Goal: Information Seeking & Learning: Learn about a topic

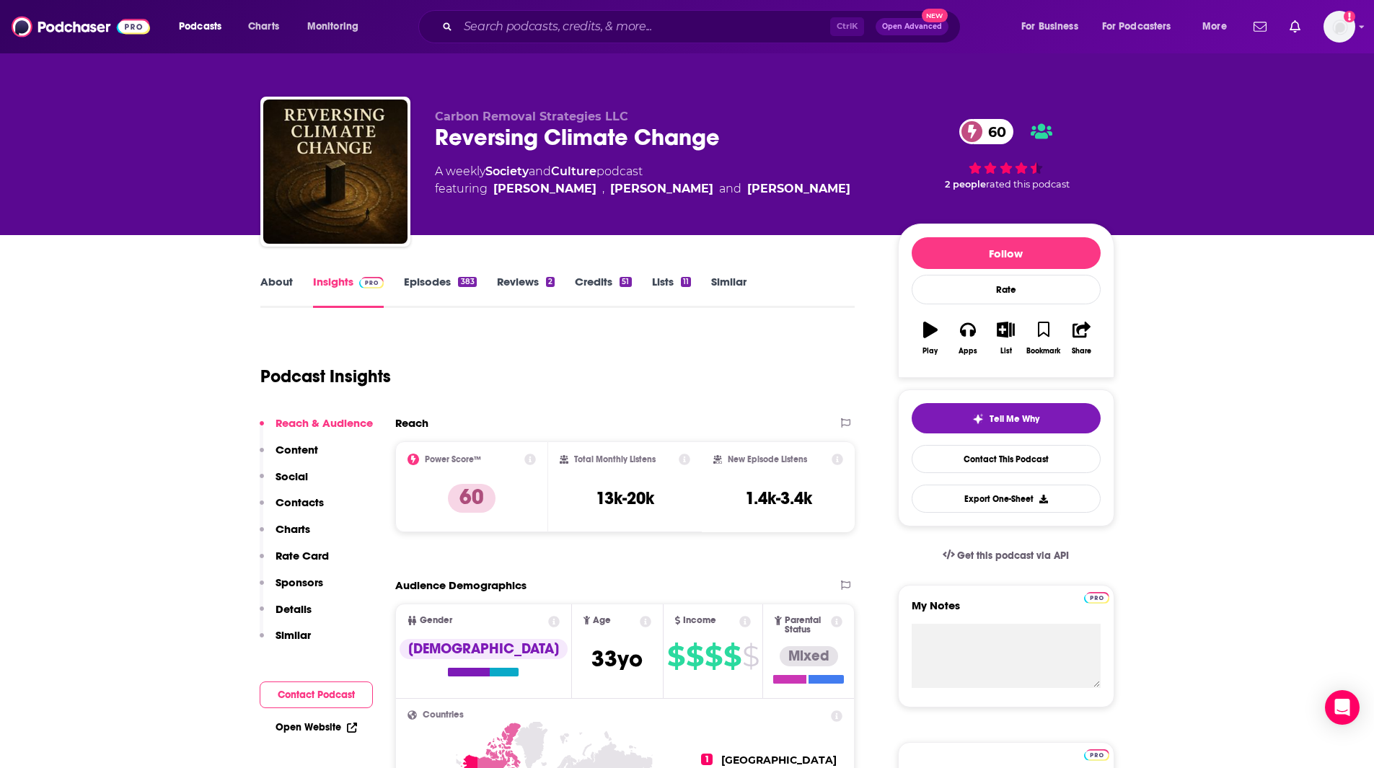
scroll to position [45, 0]
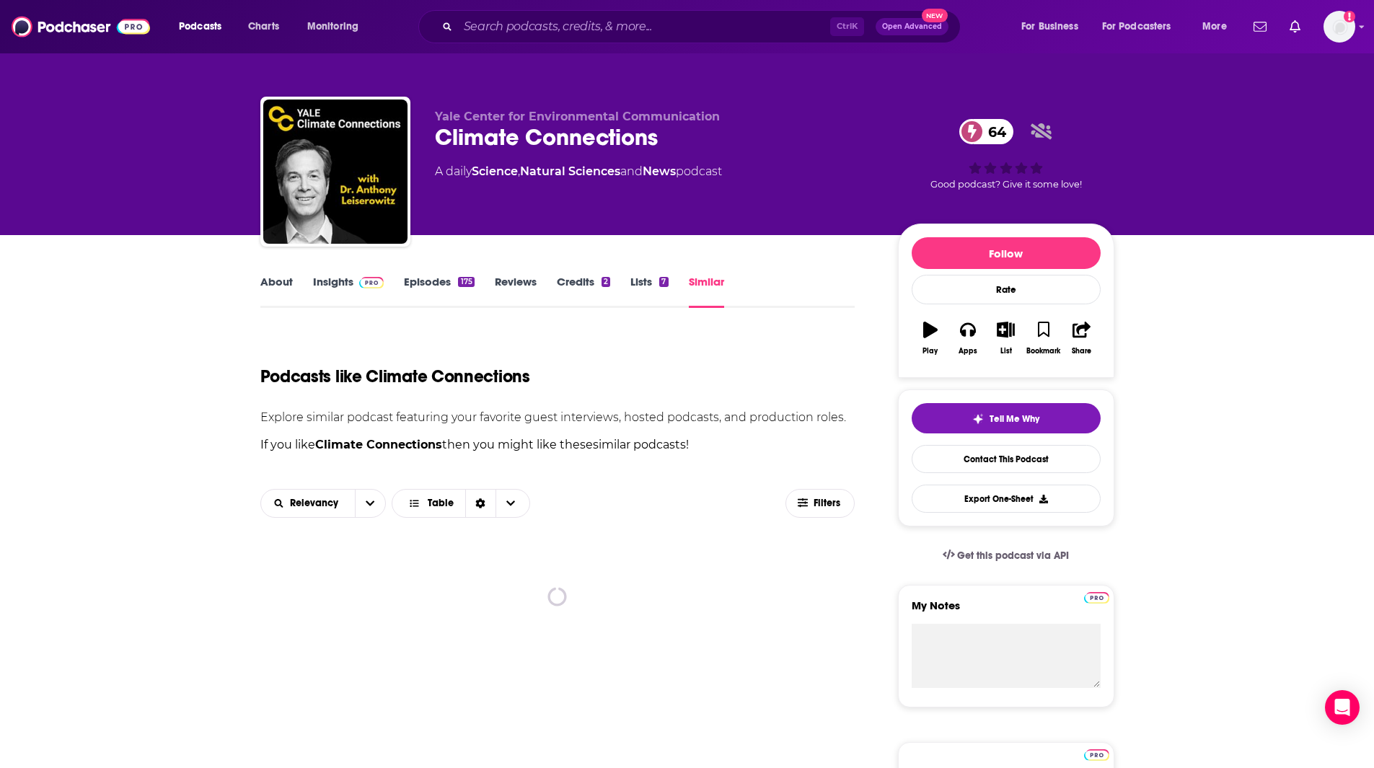
click at [714, 296] on link "Similar" at bounding box center [706, 291] width 35 height 33
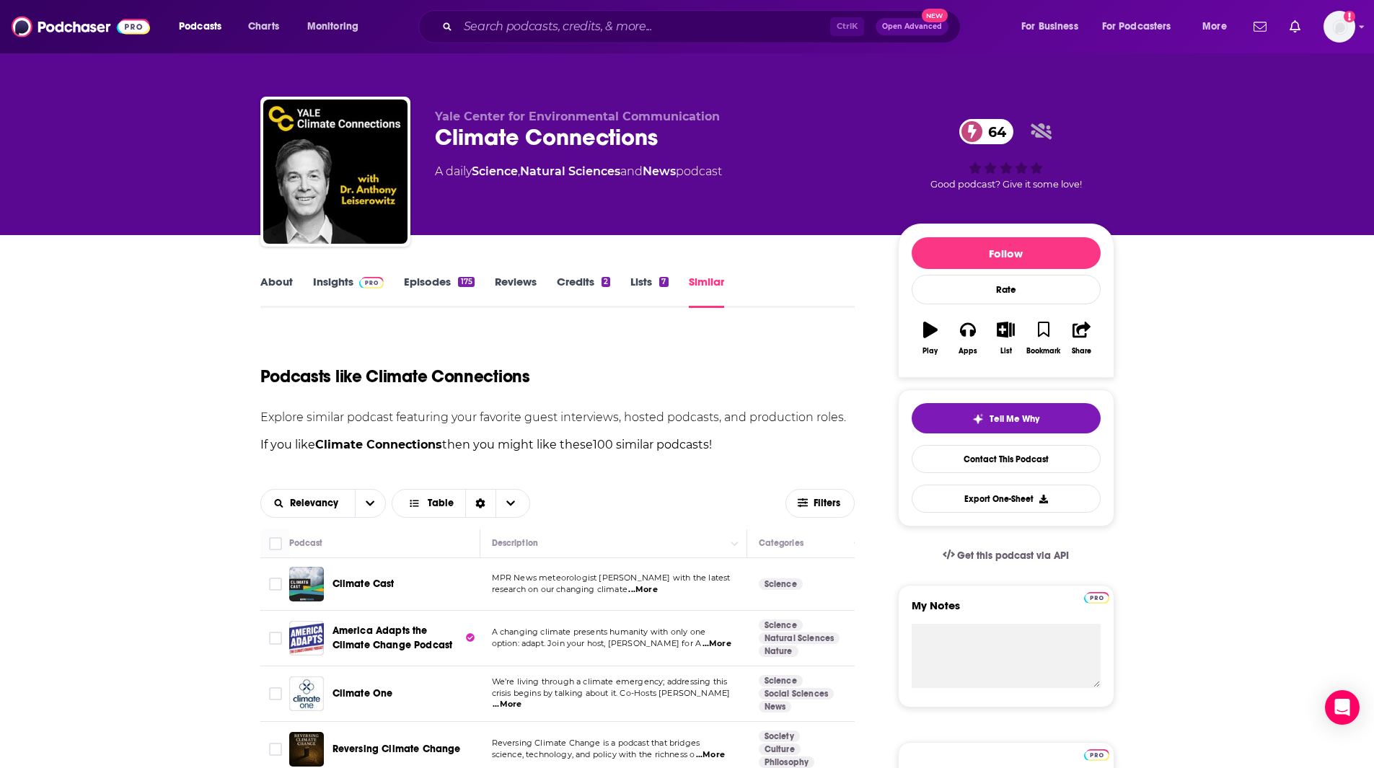
scroll to position [382, 0]
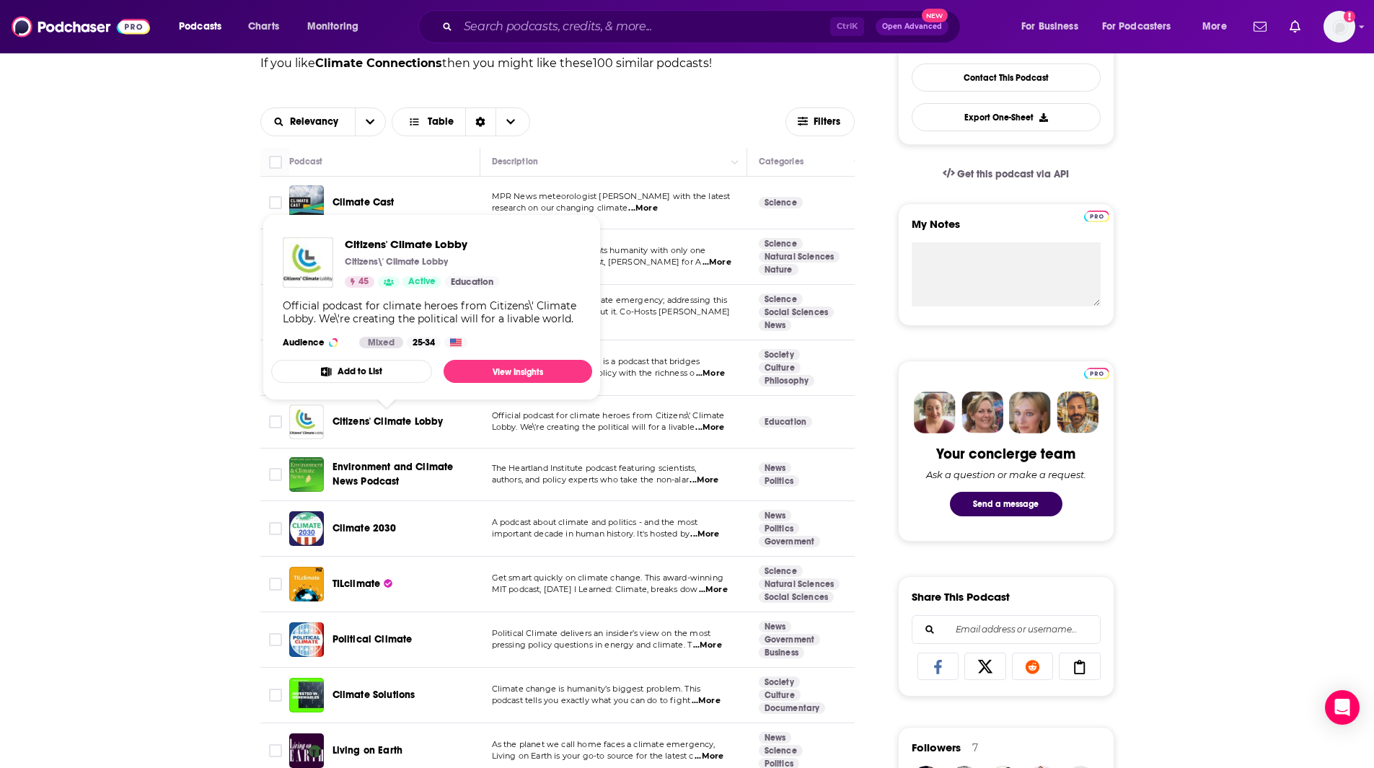
click at [396, 419] on span "Citizens' Climate Lobby" at bounding box center [388, 421] width 111 height 12
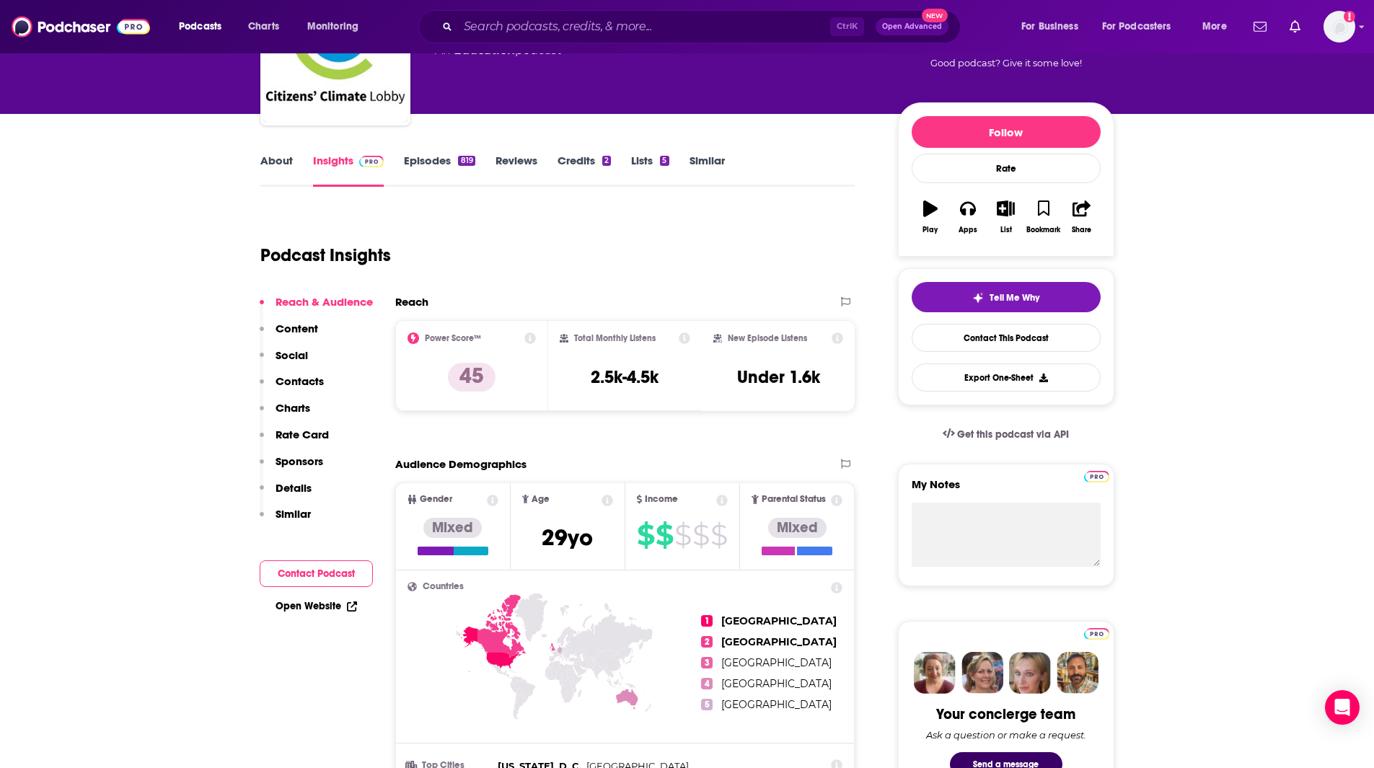
scroll to position [127, 0]
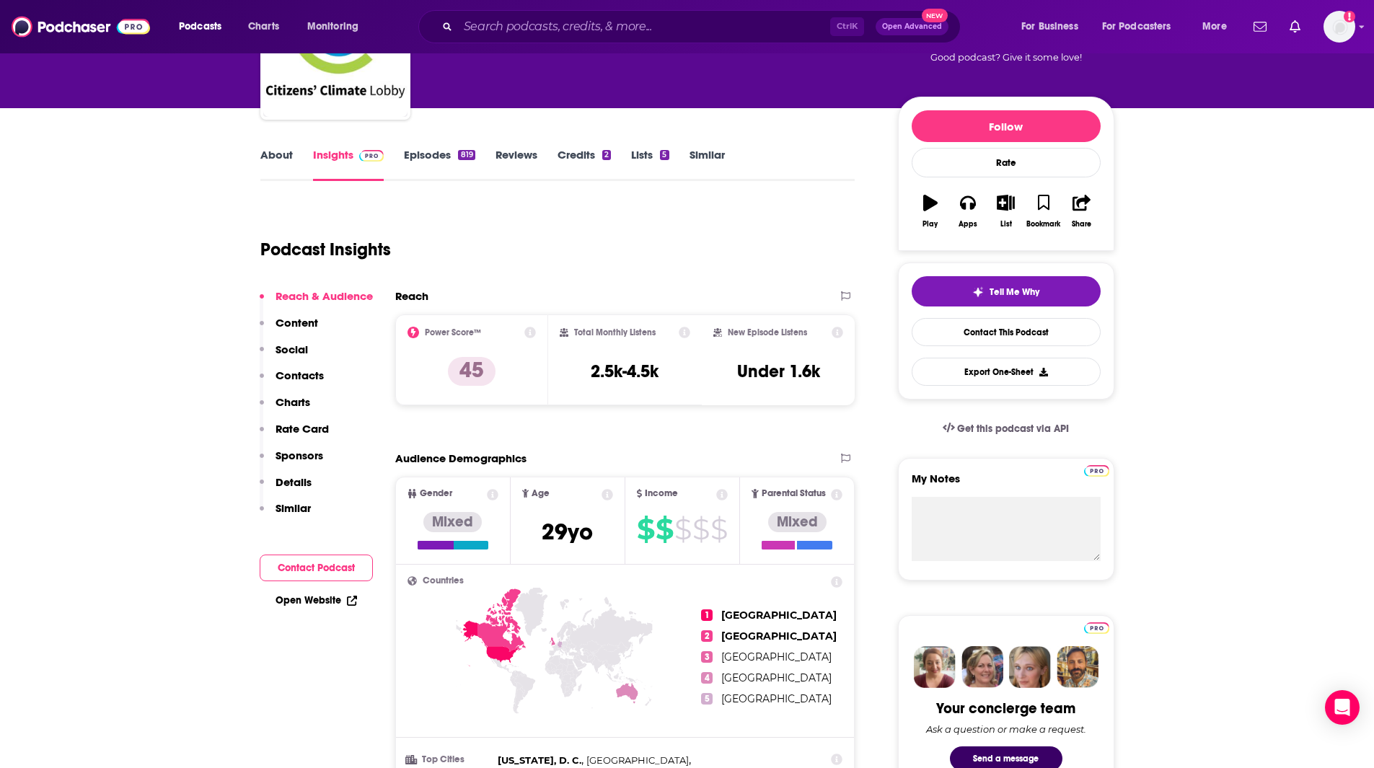
click at [437, 156] on link "Episodes 819" at bounding box center [439, 164] width 71 height 33
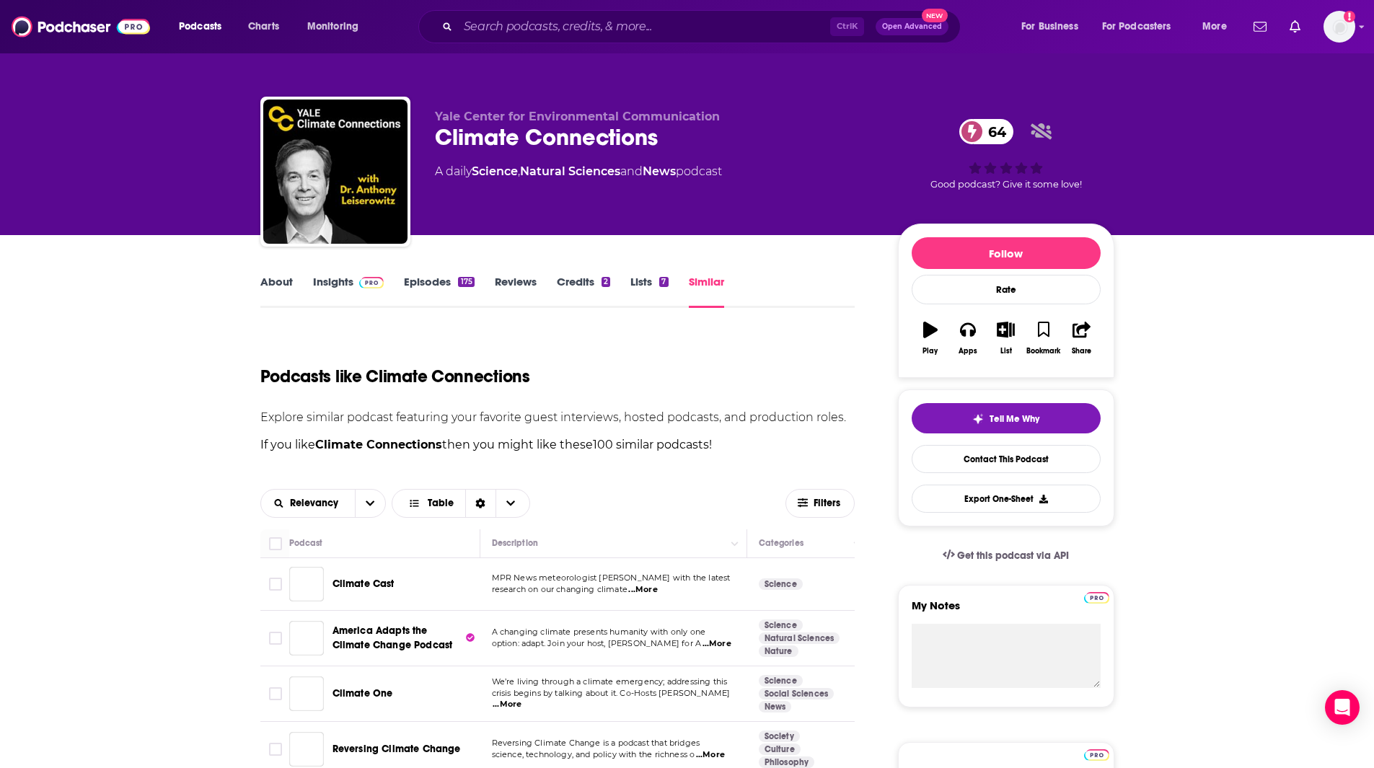
scroll to position [369, 0]
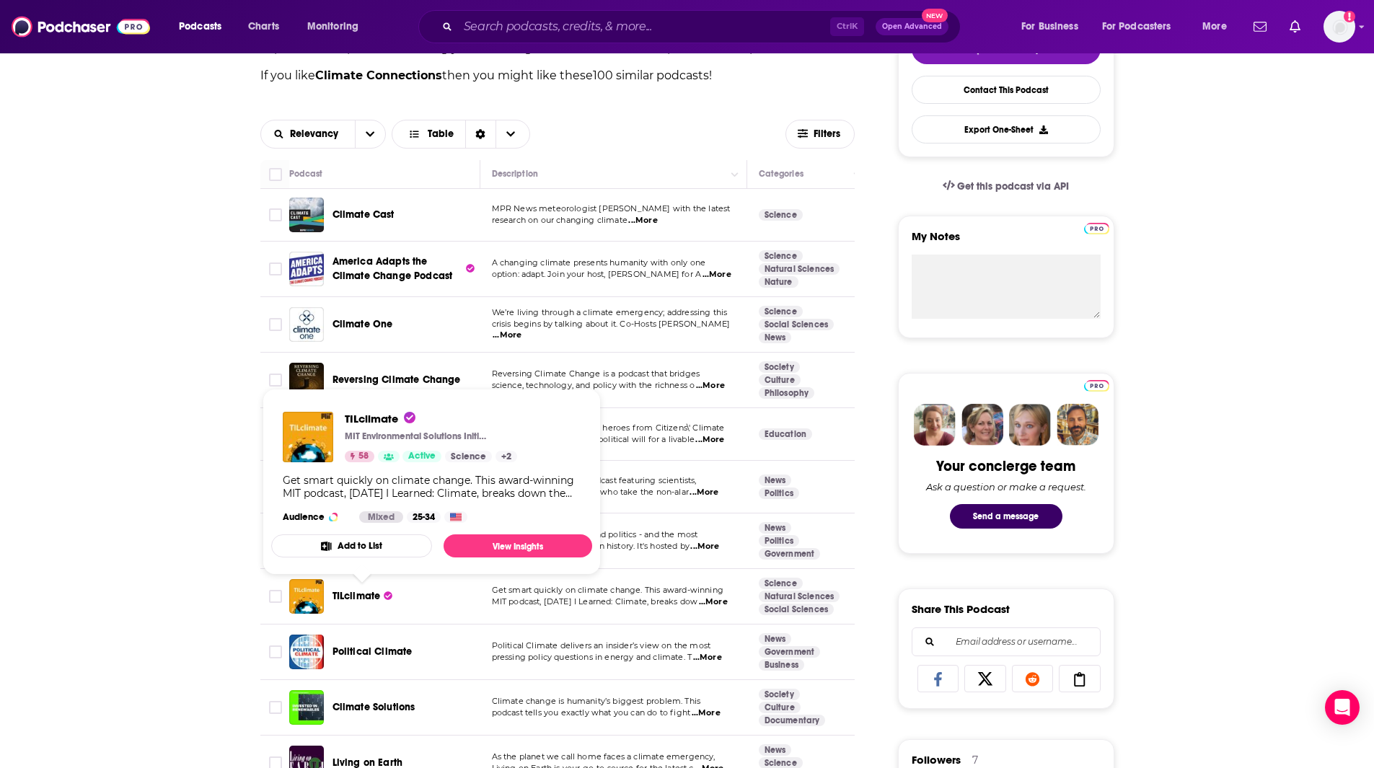
click at [361, 594] on span "TILclimate" at bounding box center [357, 596] width 48 height 12
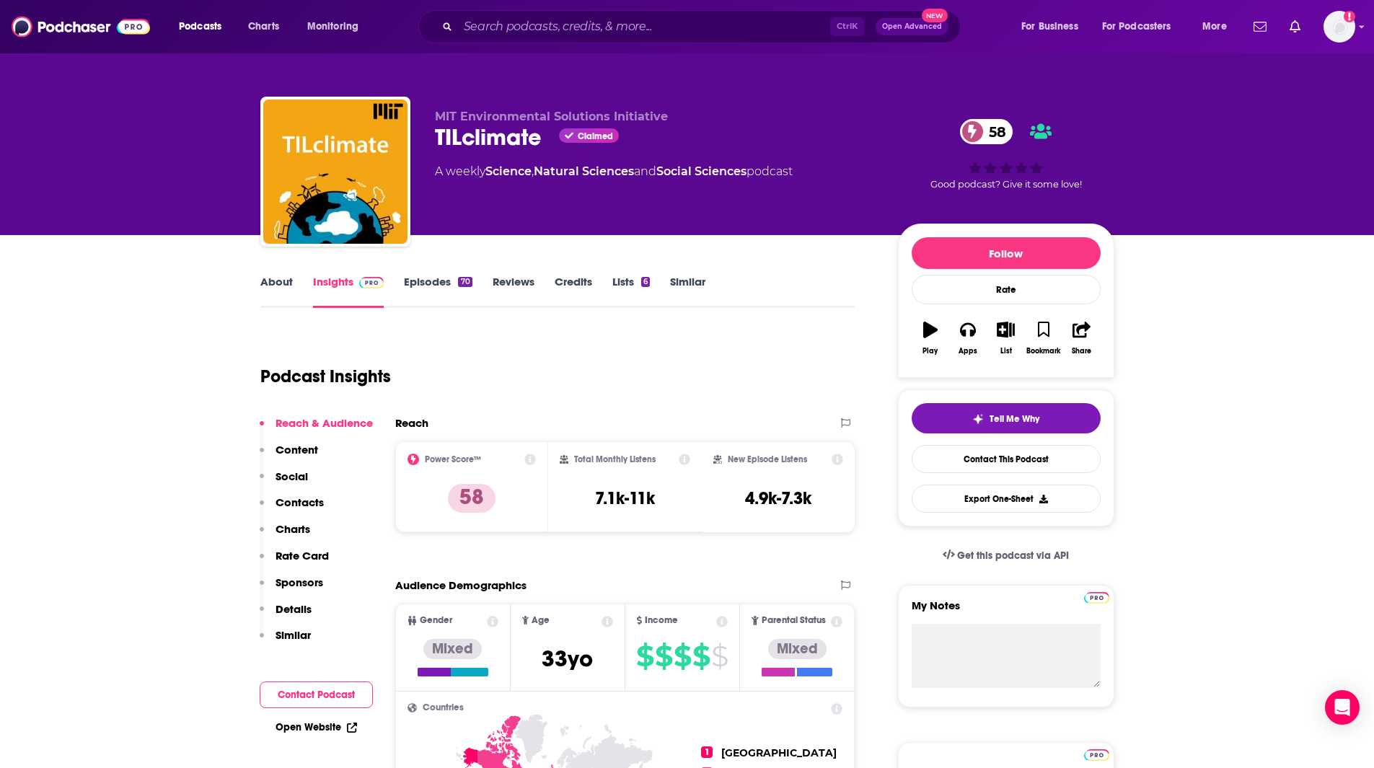
click at [279, 282] on link "About" at bounding box center [276, 291] width 32 height 33
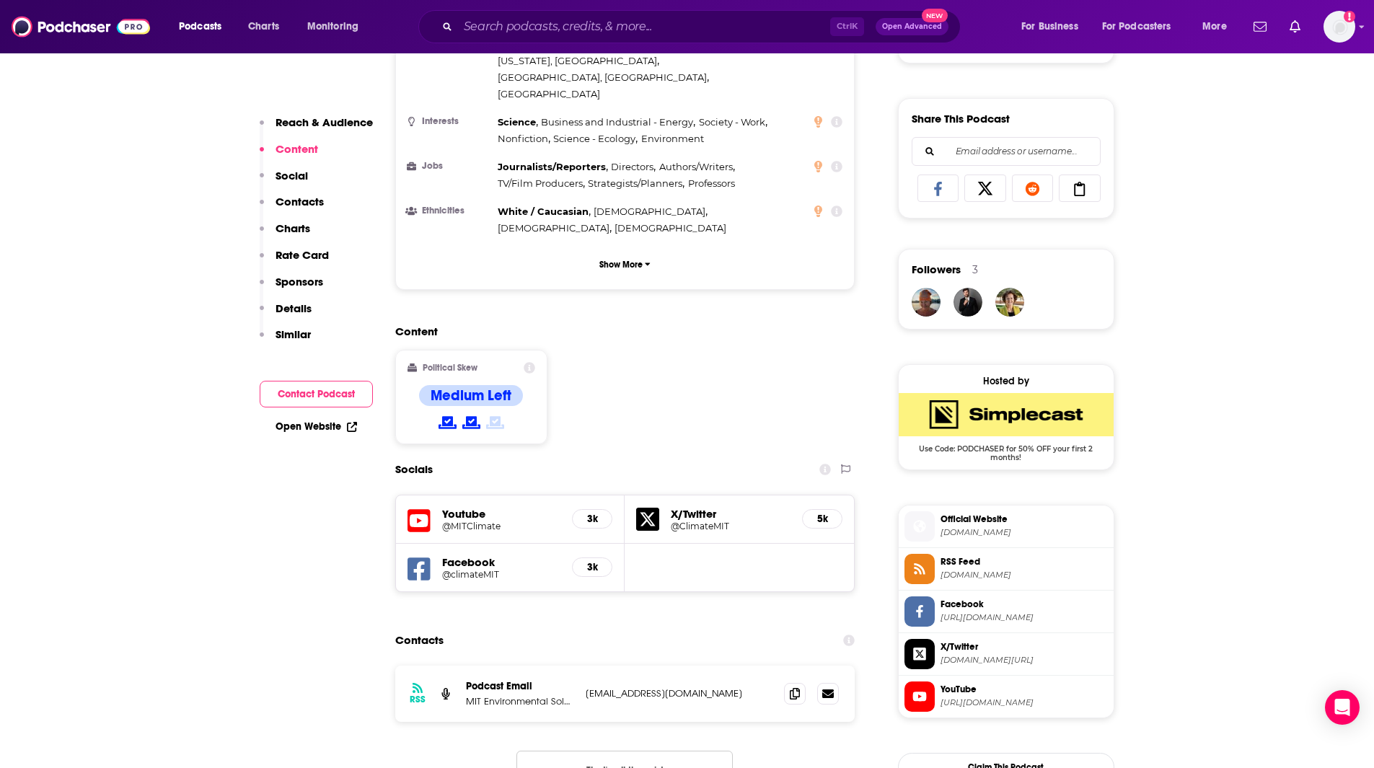
scroll to position [845, 0]
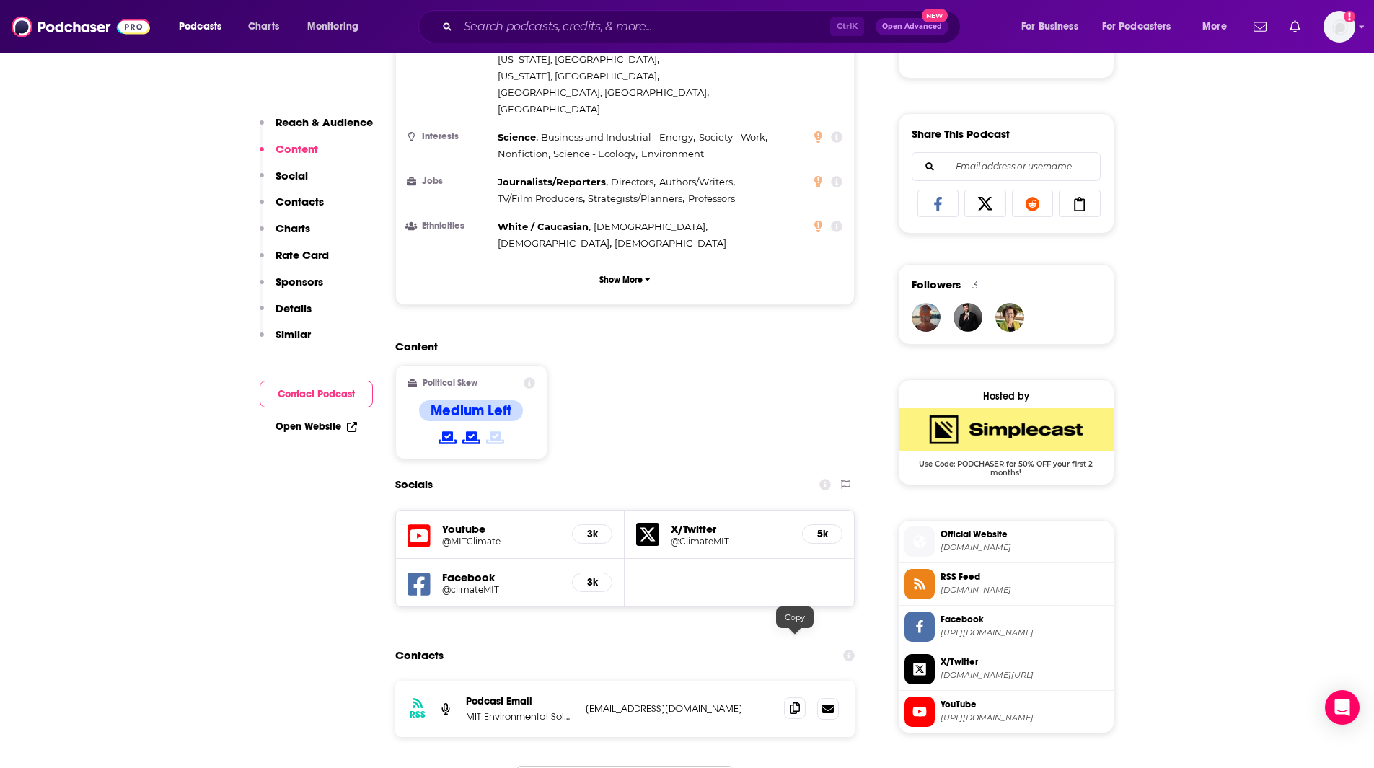
click at [791, 703] on icon at bounding box center [795, 709] width 10 height 12
drag, startPoint x: 38, startPoint y: 291, endPoint x: 423, endPoint y: 182, distance: 399.4
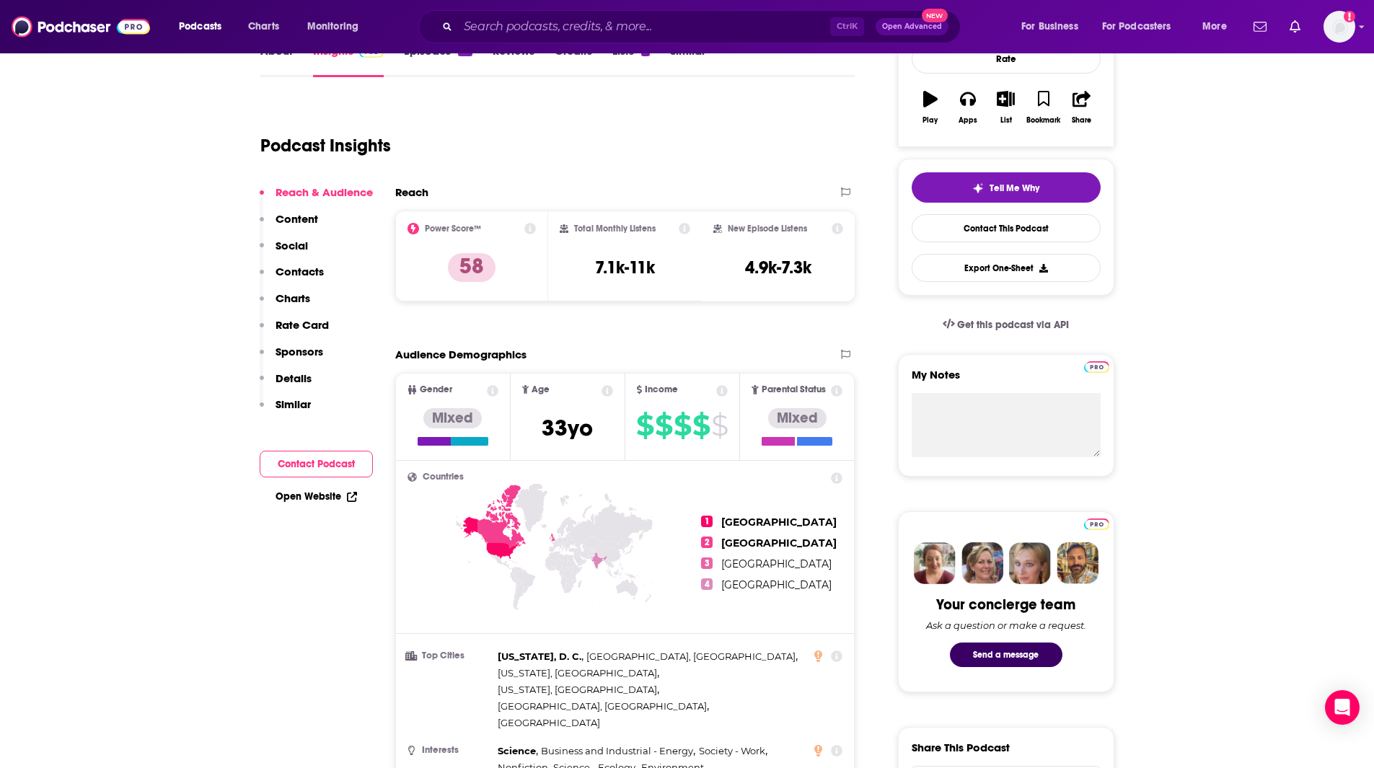
scroll to position [0, 0]
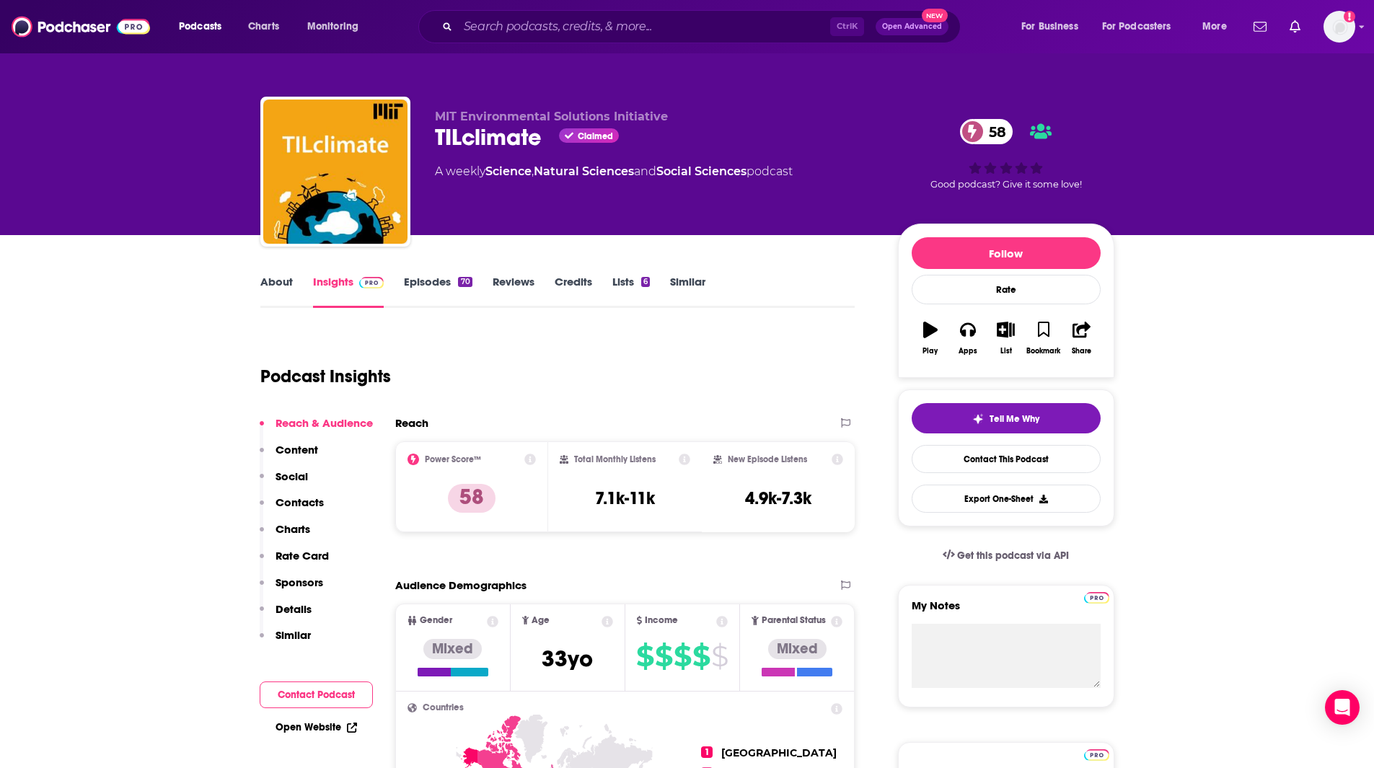
click at [279, 283] on link "About" at bounding box center [276, 291] width 32 height 33
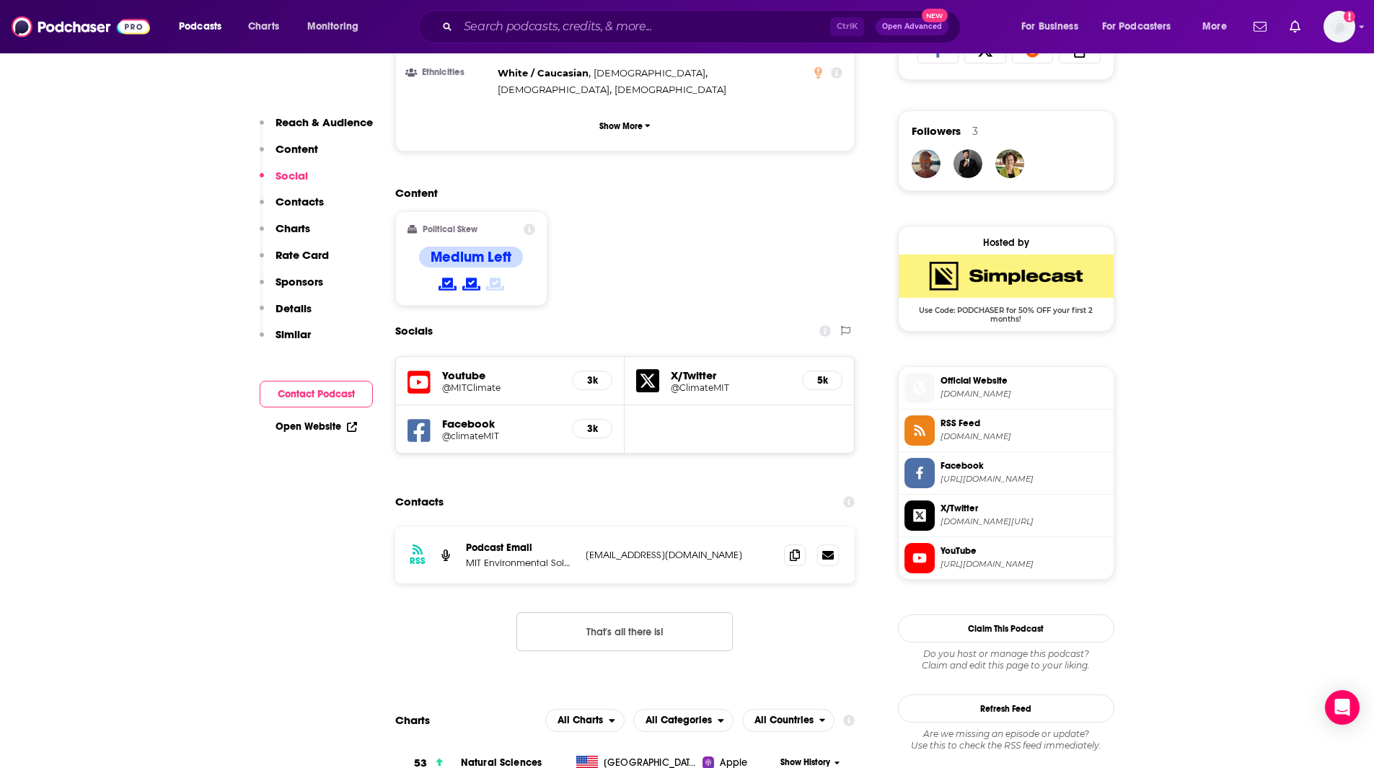
scroll to position [1006, 0]
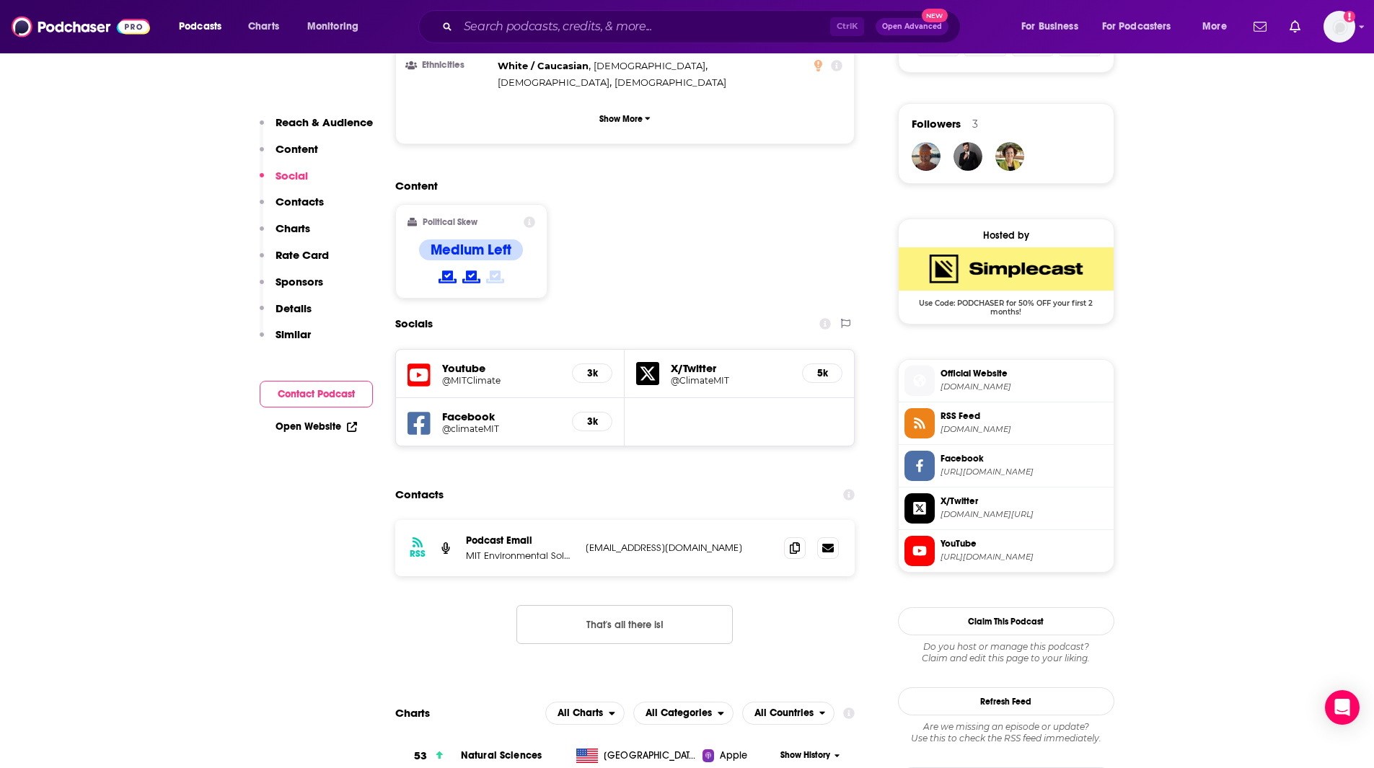
click at [985, 387] on span "[DOMAIN_NAME]" at bounding box center [1024, 387] width 167 height 11
click at [488, 21] on input "Search podcasts, credits, & more..." at bounding box center [644, 26] width 372 height 23
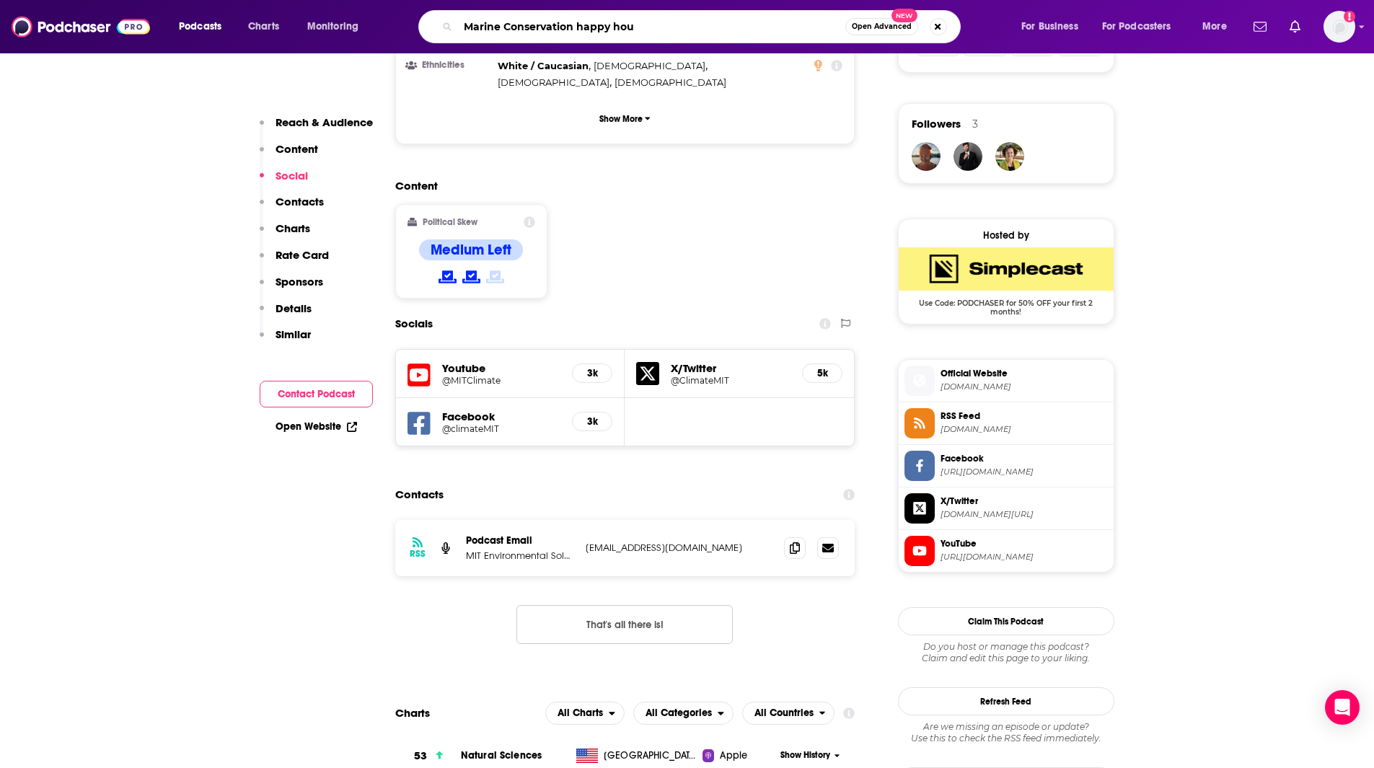
type input "Marine Conservation happy hour"
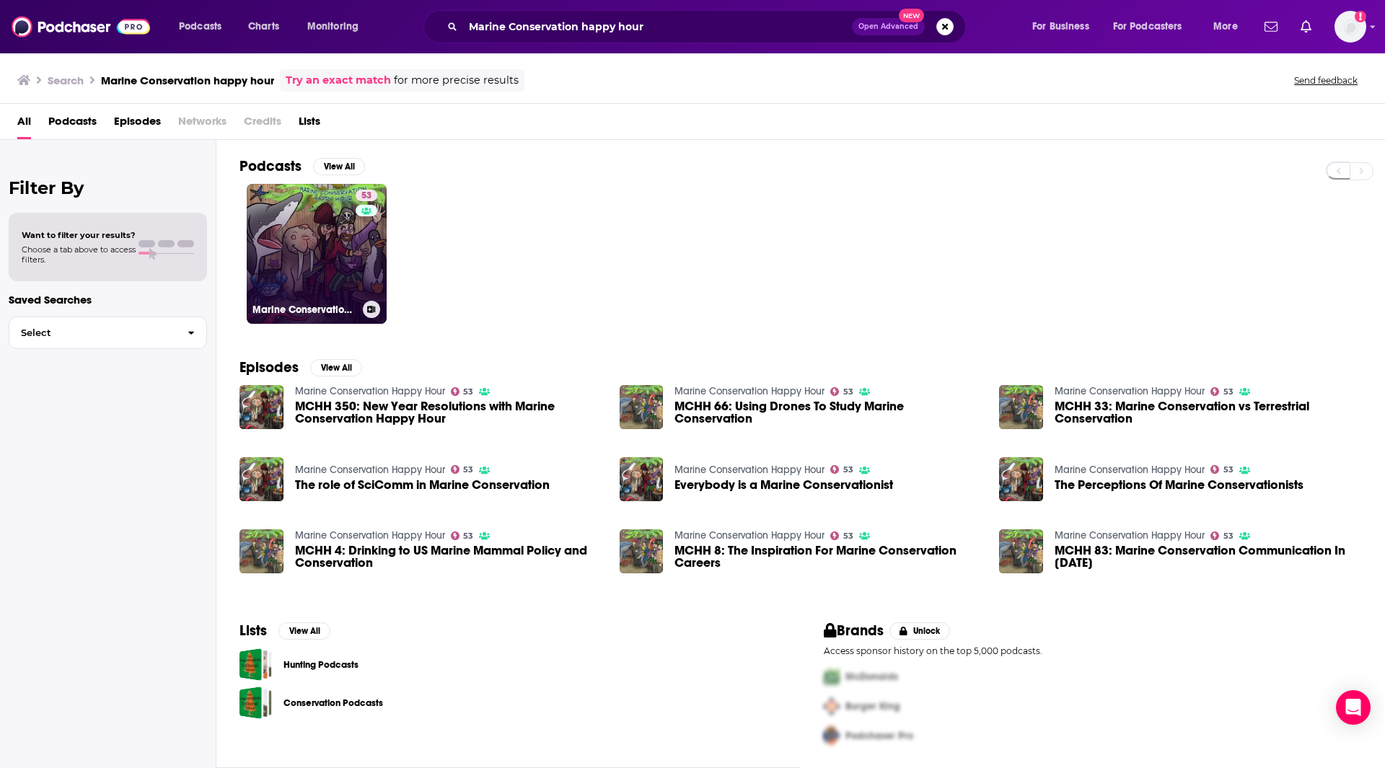
click at [308, 247] on link "53 Marine Conservation Happy Hour" at bounding box center [317, 254] width 140 height 140
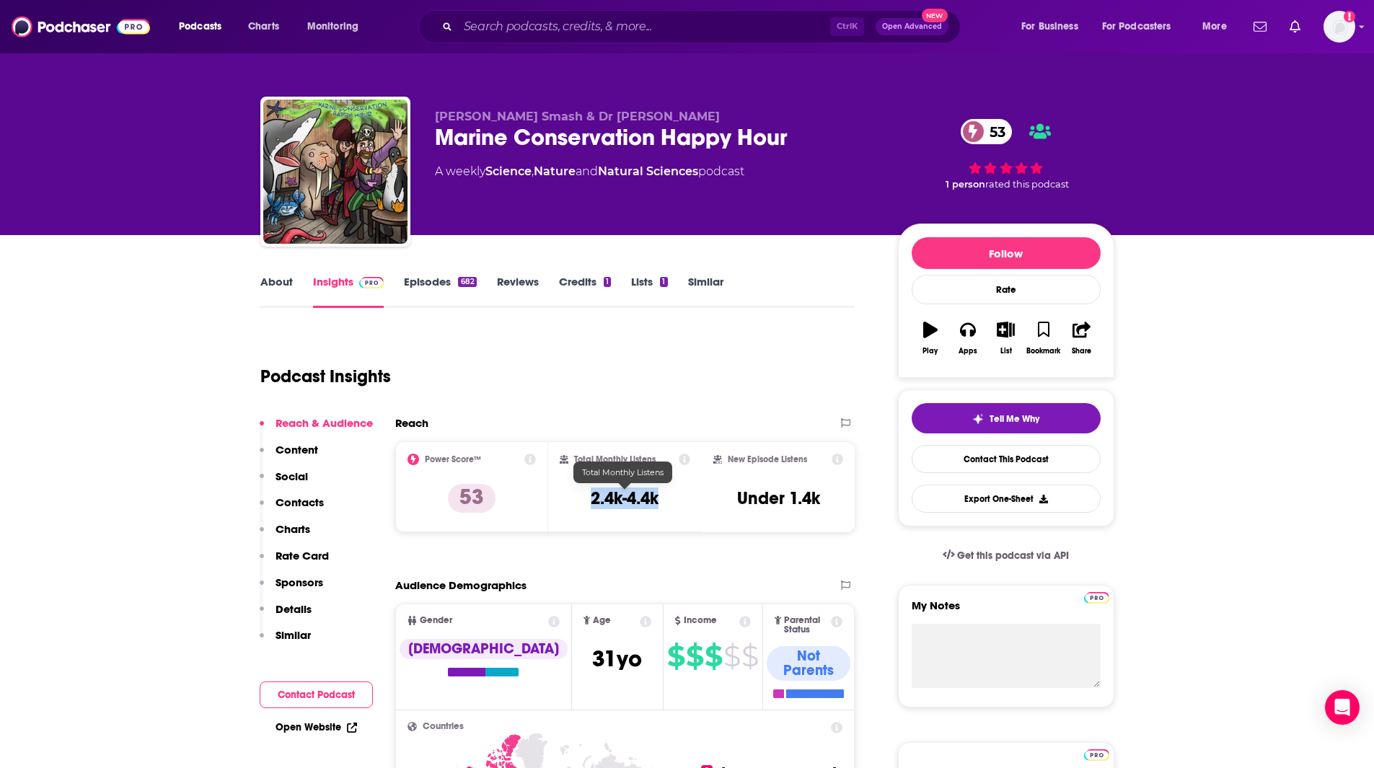
drag, startPoint x: 663, startPoint y: 498, endPoint x: 592, endPoint y: 497, distance: 70.7
click at [592, 497] on div "Total Monthly Listens 2.4k-4.4k" at bounding box center [625, 487] width 131 height 66
copy h3 "2.4k-4.4k"
click at [566, 36] on input "Search podcasts, credits, & more..." at bounding box center [644, 26] width 372 height 23
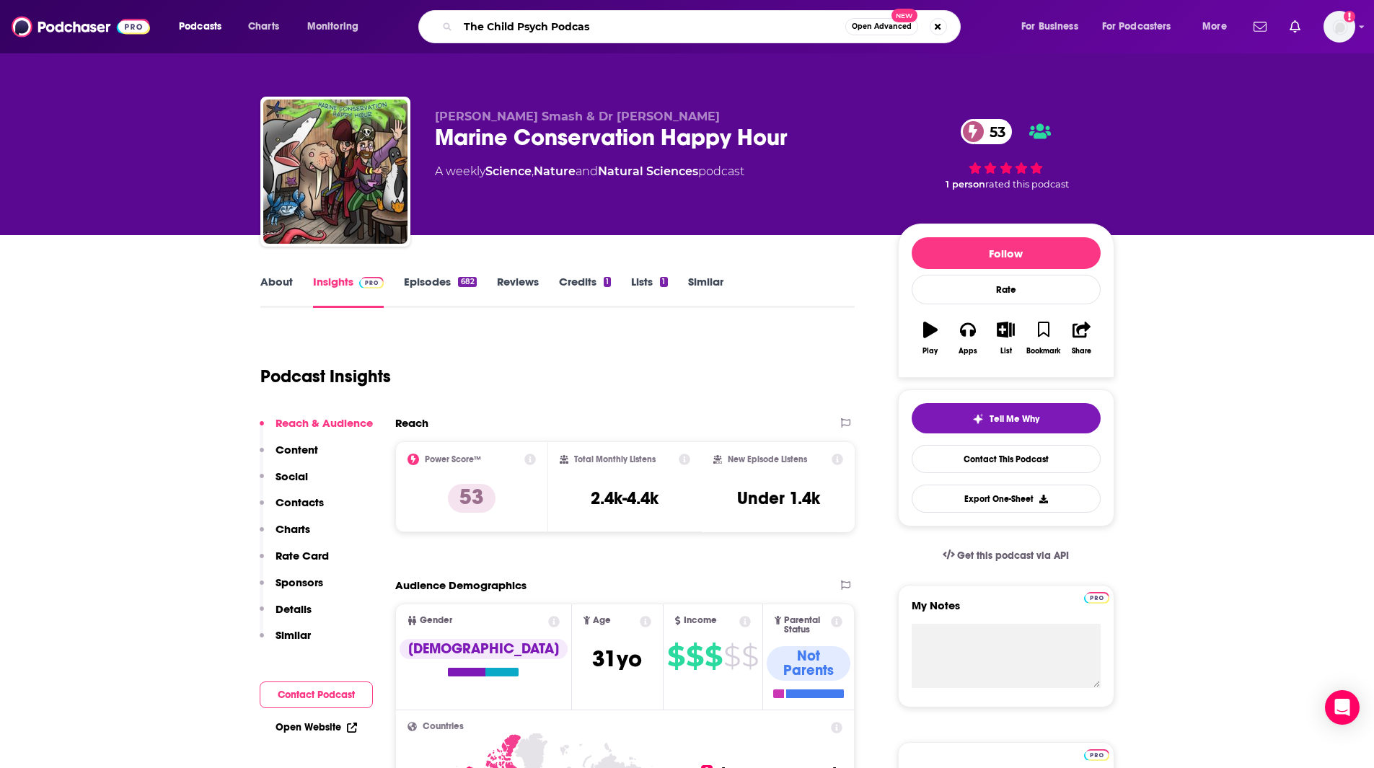
type input "The Child Psych Podcast"
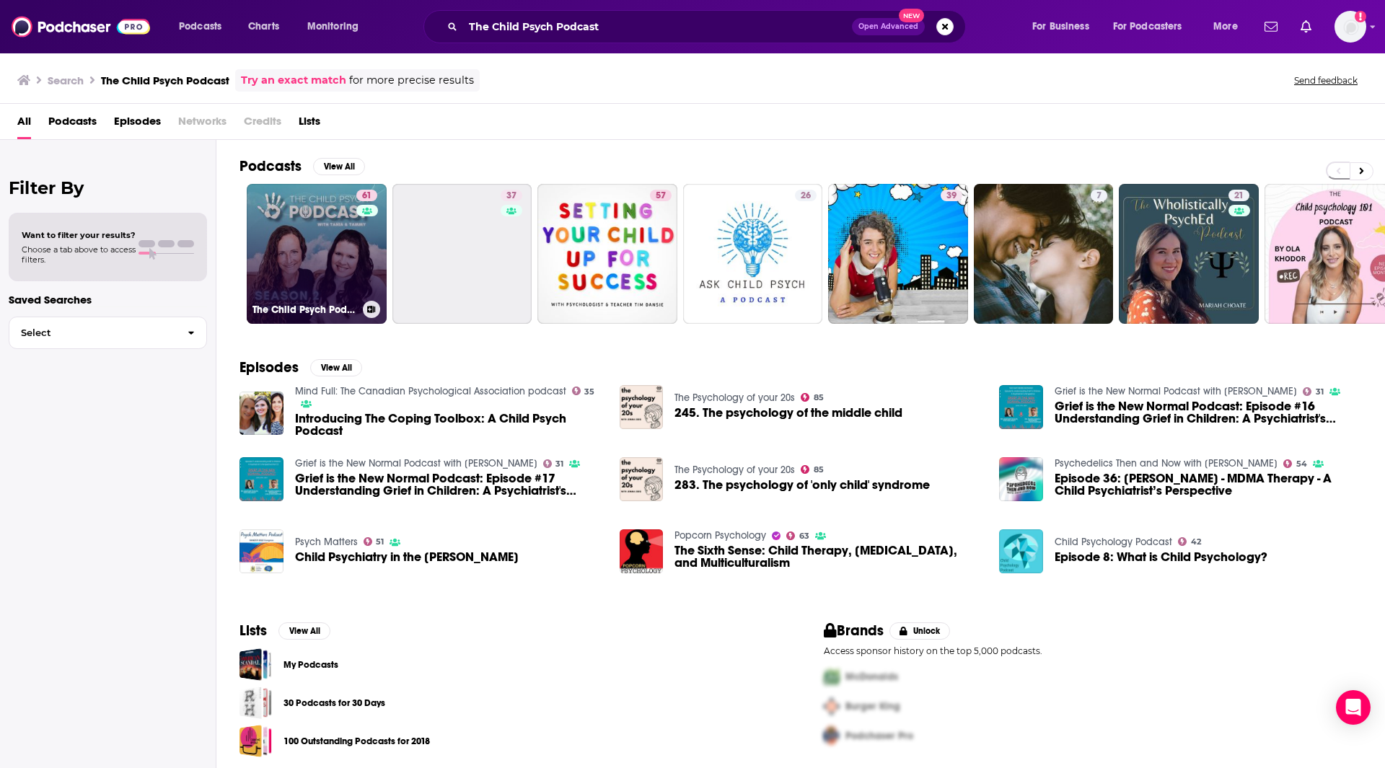
click at [305, 270] on link "61 The Child Psych Podcast" at bounding box center [317, 254] width 140 height 140
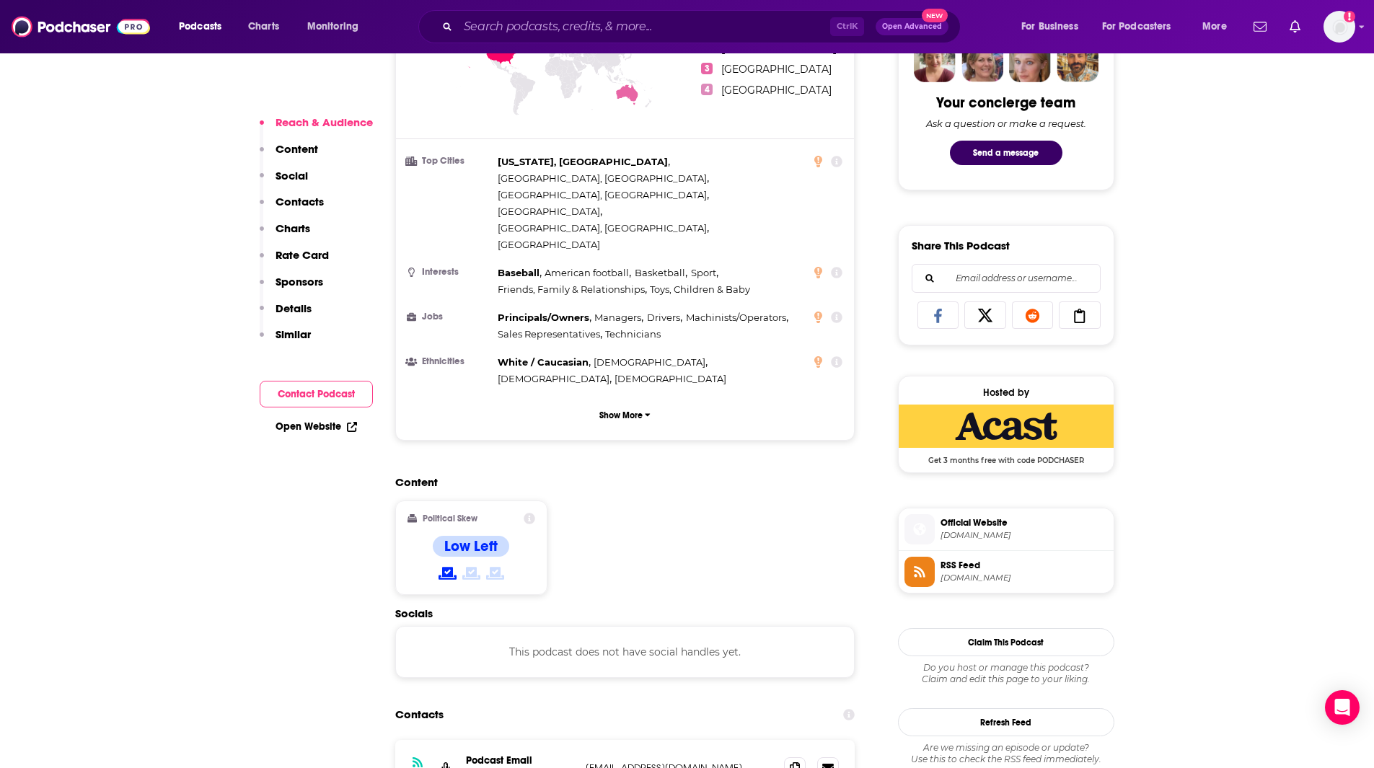
scroll to position [780, 0]
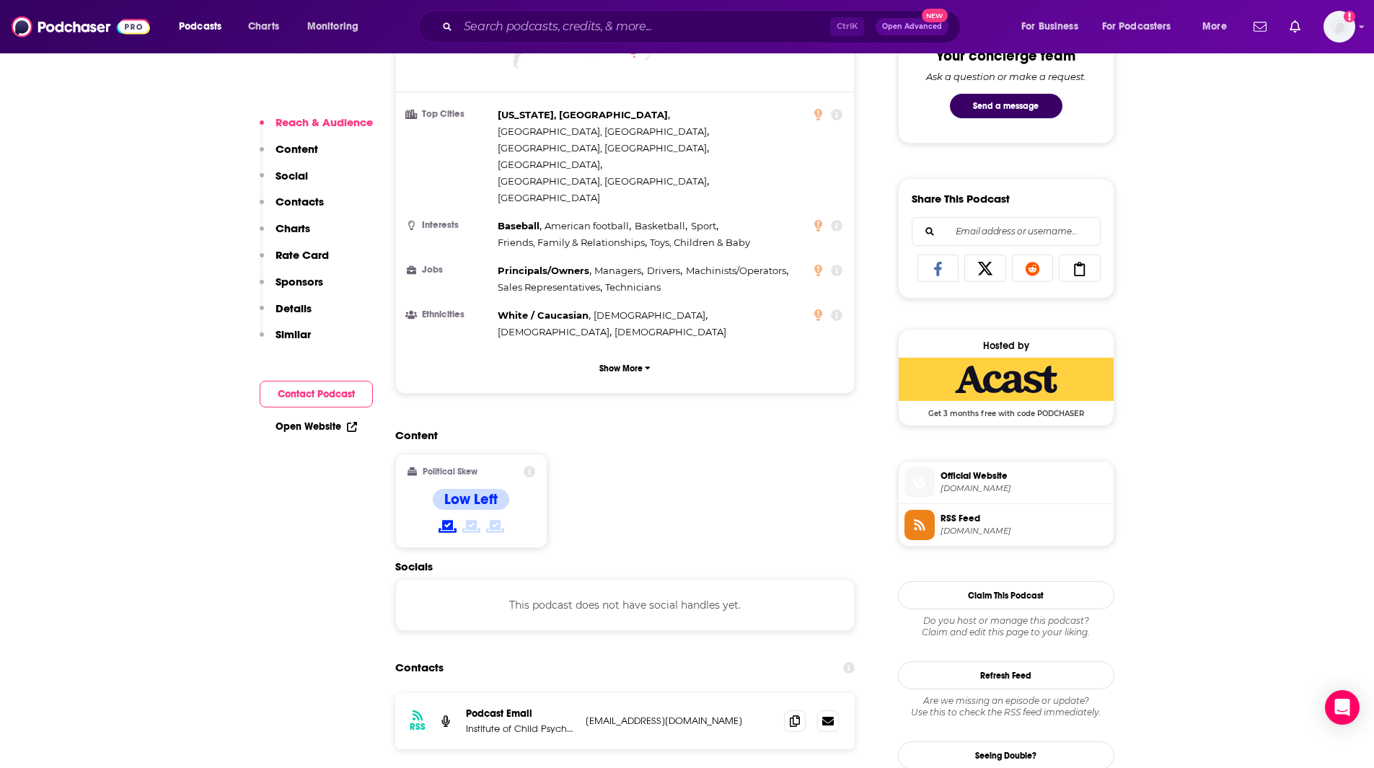
click at [969, 475] on span "Official Website" at bounding box center [1024, 476] width 167 height 13
